Goal: Use online tool/utility: Utilize a website feature to perform a specific function

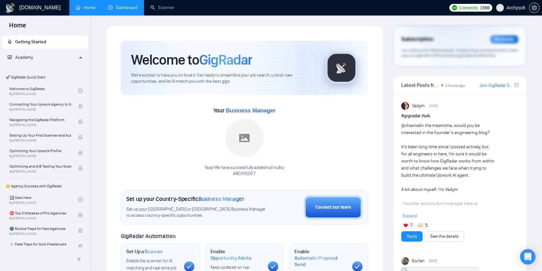
click at [135, 9] on link "Dashboard" at bounding box center [122, 7] width 29 height 5
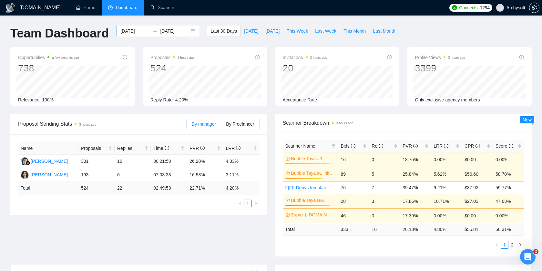
click at [186, 29] on div "[DATE] [DATE]" at bounding box center [157, 31] width 83 height 10
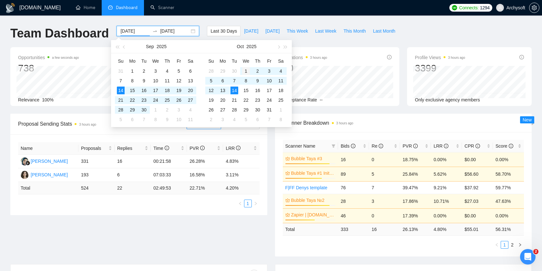
type input "[DATE]"
click at [243, 70] on div "1" at bounding box center [246, 71] width 8 height 8
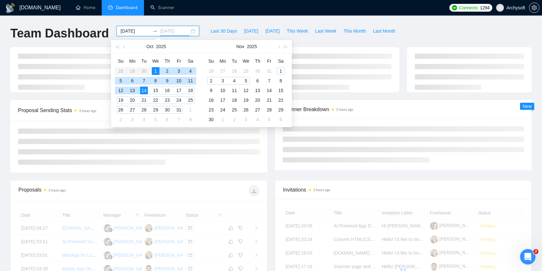
type input "[DATE]"
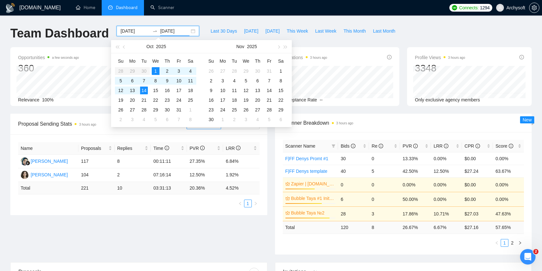
click at [216, 231] on div "Proposal Sending Stats 3 hours ago By manager By Freelancer Name Proposals Repl…" at bounding box center [270, 188] width 529 height 148
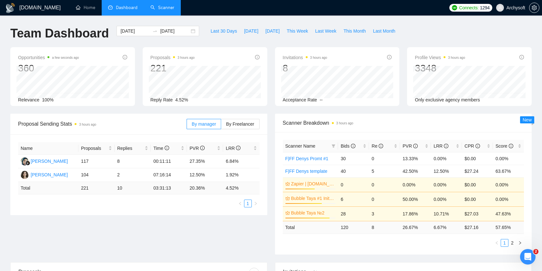
click at [159, 10] on link "Scanner" at bounding box center [162, 7] width 24 height 5
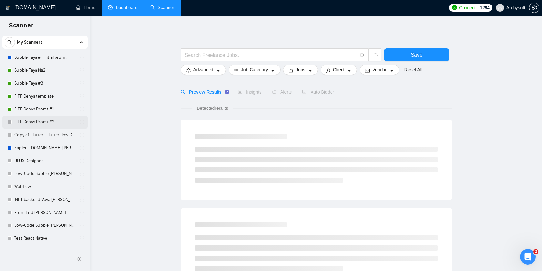
scroll to position [19, 0]
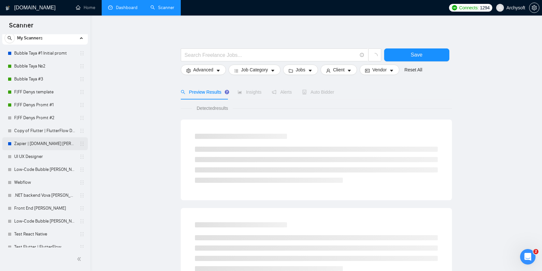
click at [44, 141] on link "Zapier | [DOMAIN_NAME] [PERSON_NAME]" at bounding box center [44, 143] width 61 height 13
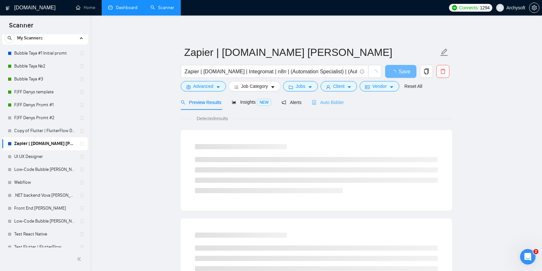
click at [335, 108] on div "Auto Bidder" at bounding box center [328, 102] width 32 height 15
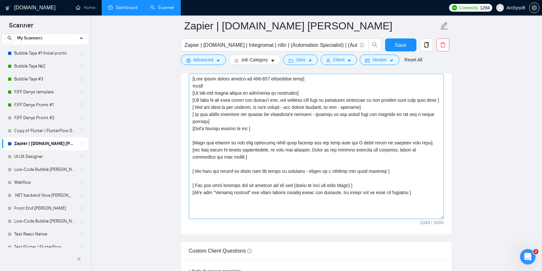
scroll to position [819, 0]
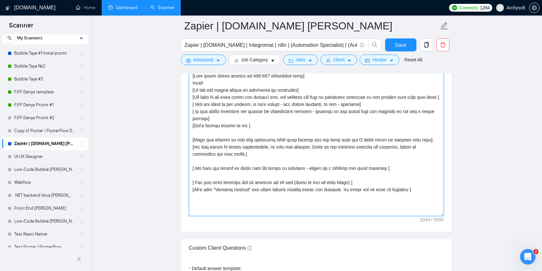
click at [260, 148] on textarea "Cover letter template:" at bounding box center [316, 143] width 255 height 145
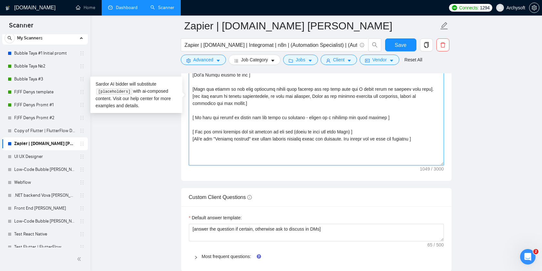
scroll to position [871, 0]
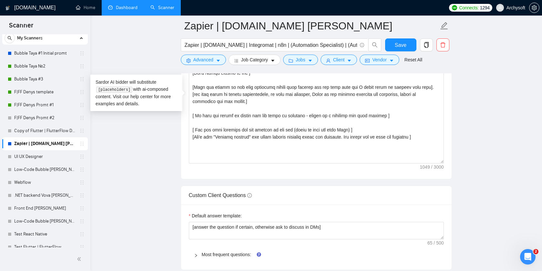
click at [152, 155] on main "Zapier | [DOMAIN_NAME] [PERSON_NAME] Zapier | [DOMAIN_NAME] | Integromat | n8n …" at bounding box center [316, 111] width 431 height 1912
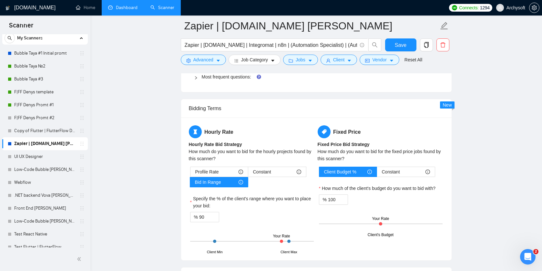
scroll to position [1046, 0]
